Goal: Use online tool/utility: Utilize a website feature to perform a specific function

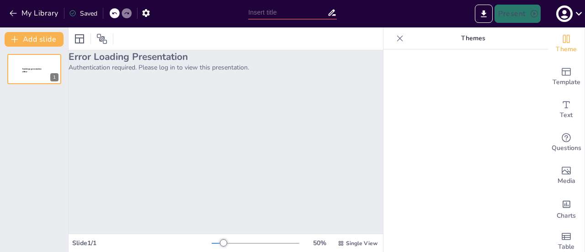
click at [112, 15] on icon at bounding box center [114, 13] width 5 height 5
click at [273, 12] on input "text" at bounding box center [287, 12] width 79 height 13
click at [290, 12] on input "text" at bounding box center [287, 12] width 79 height 13
type input "PROYECTO DE SEGURIDAD BANCARIDA"
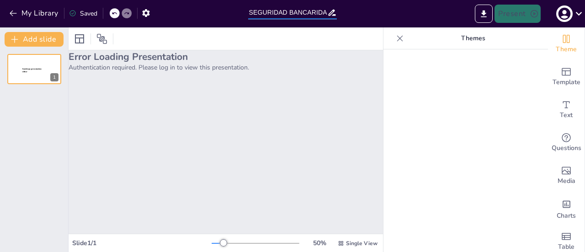
click at [275, 96] on div "Error Loading Presentation Authentication required. Please log in to view this …" at bounding box center [226, 141] width 315 height 183
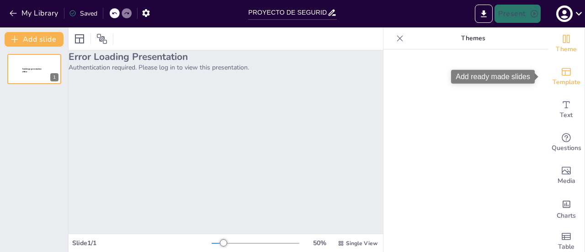
click at [562, 75] on icon "Add ready made slides" at bounding box center [566, 72] width 9 height 8
click at [561, 74] on icon "Add ready made slides" at bounding box center [566, 71] width 11 height 11
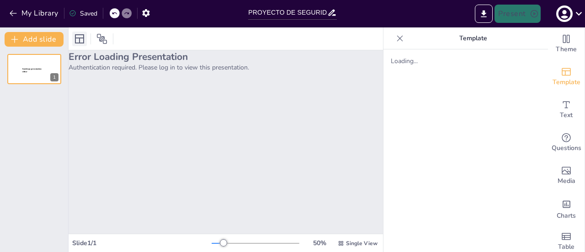
click at [80, 39] on icon at bounding box center [79, 38] width 11 height 11
click at [105, 37] on icon at bounding box center [101, 38] width 11 height 11
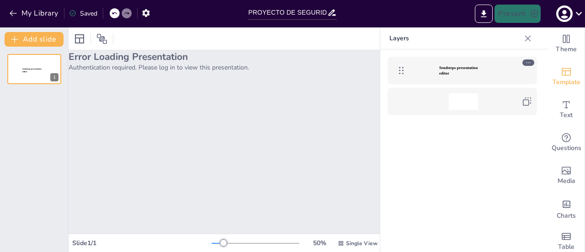
click at [493, 65] on div "Sendsteps presentation editor" at bounding box center [464, 70] width 106 height 16
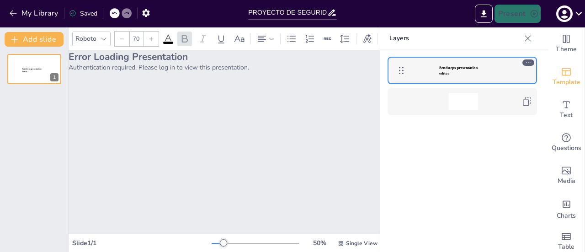
click at [532, 62] on div at bounding box center [529, 62] width 12 height 6
click at [149, 11] on icon "button" at bounding box center [145, 13] width 7 height 8
